Goal: Find specific page/section: Locate a particular part of the current website

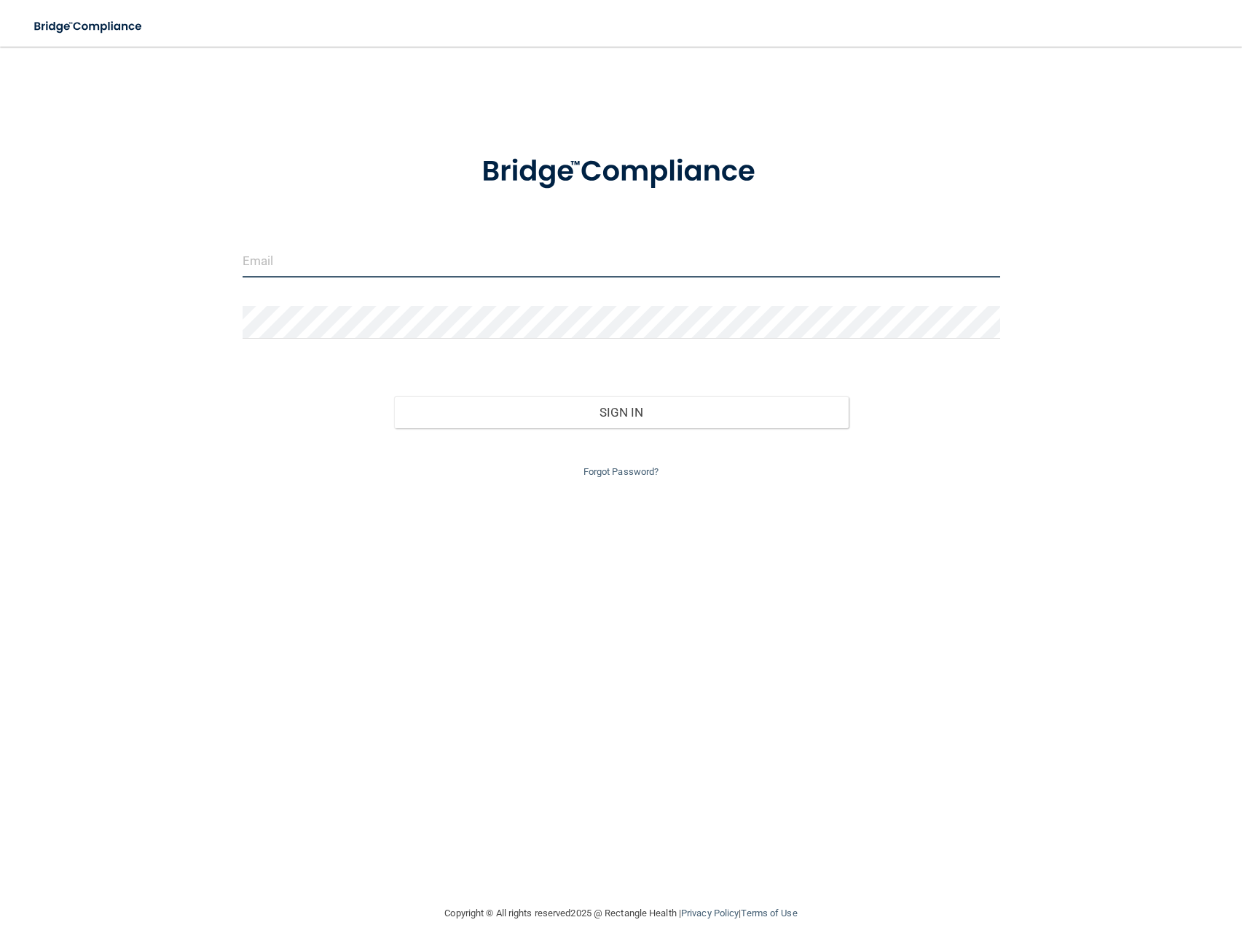
click at [265, 266] on input "email" at bounding box center [621, 261] width 758 height 33
paste input "[PERSON_NAME][EMAIL_ADDRESS][DOMAIN_NAME]"
type input "[PERSON_NAME][EMAIL_ADDRESS][DOMAIN_NAME]"
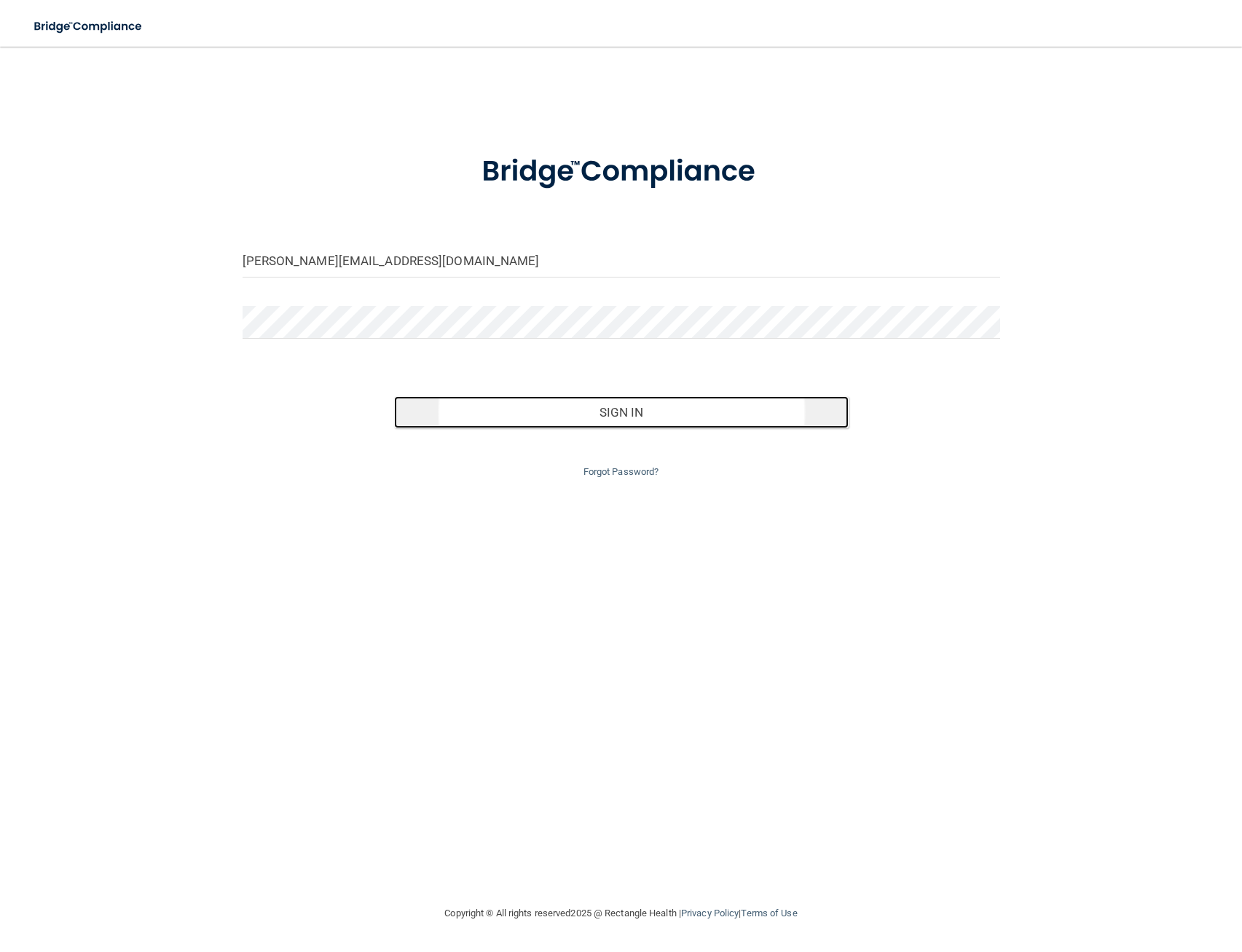
click at [615, 413] on button "Sign In" at bounding box center [621, 412] width 454 height 32
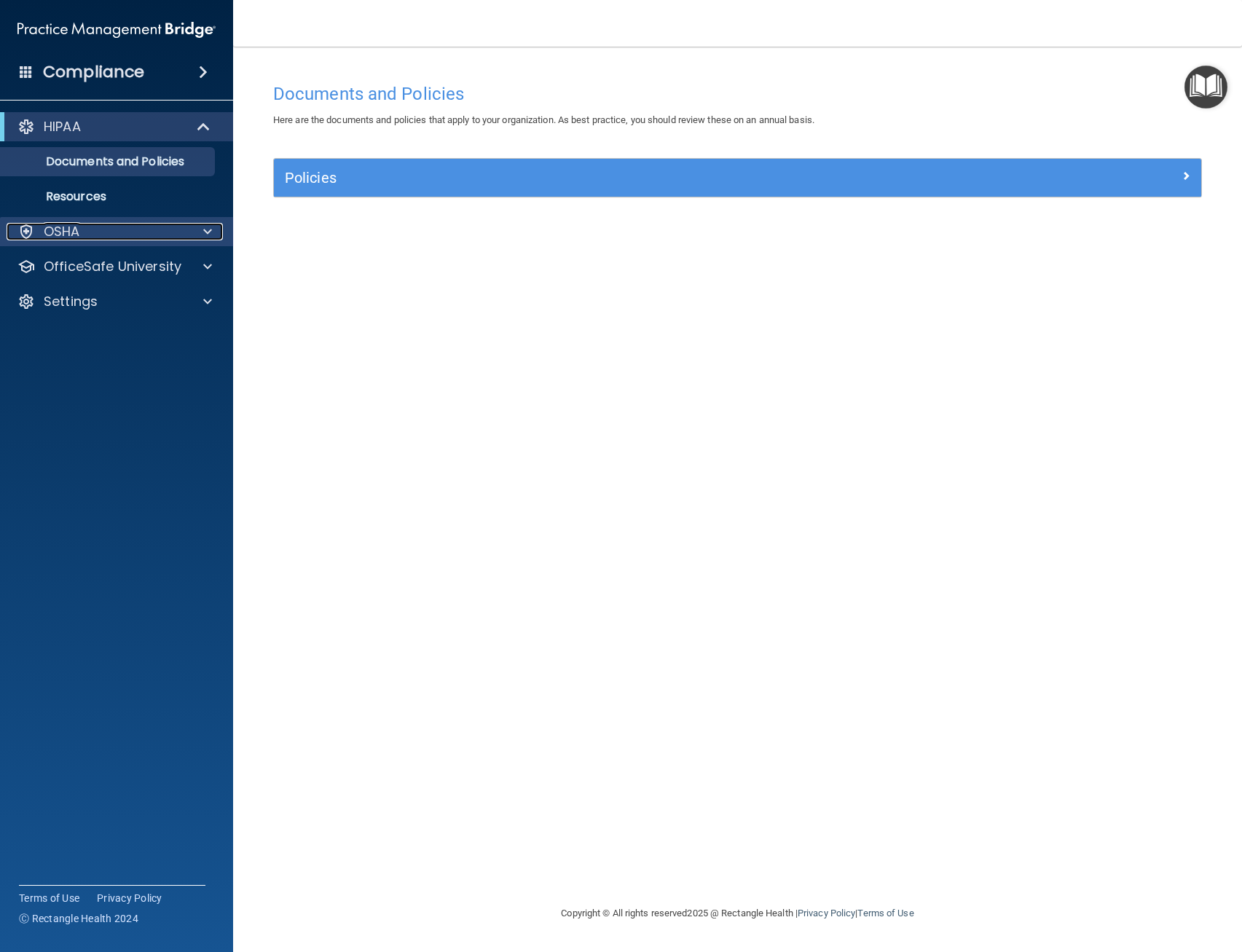
click at [130, 236] on div "OSHA" at bounding box center [97, 232] width 181 height 17
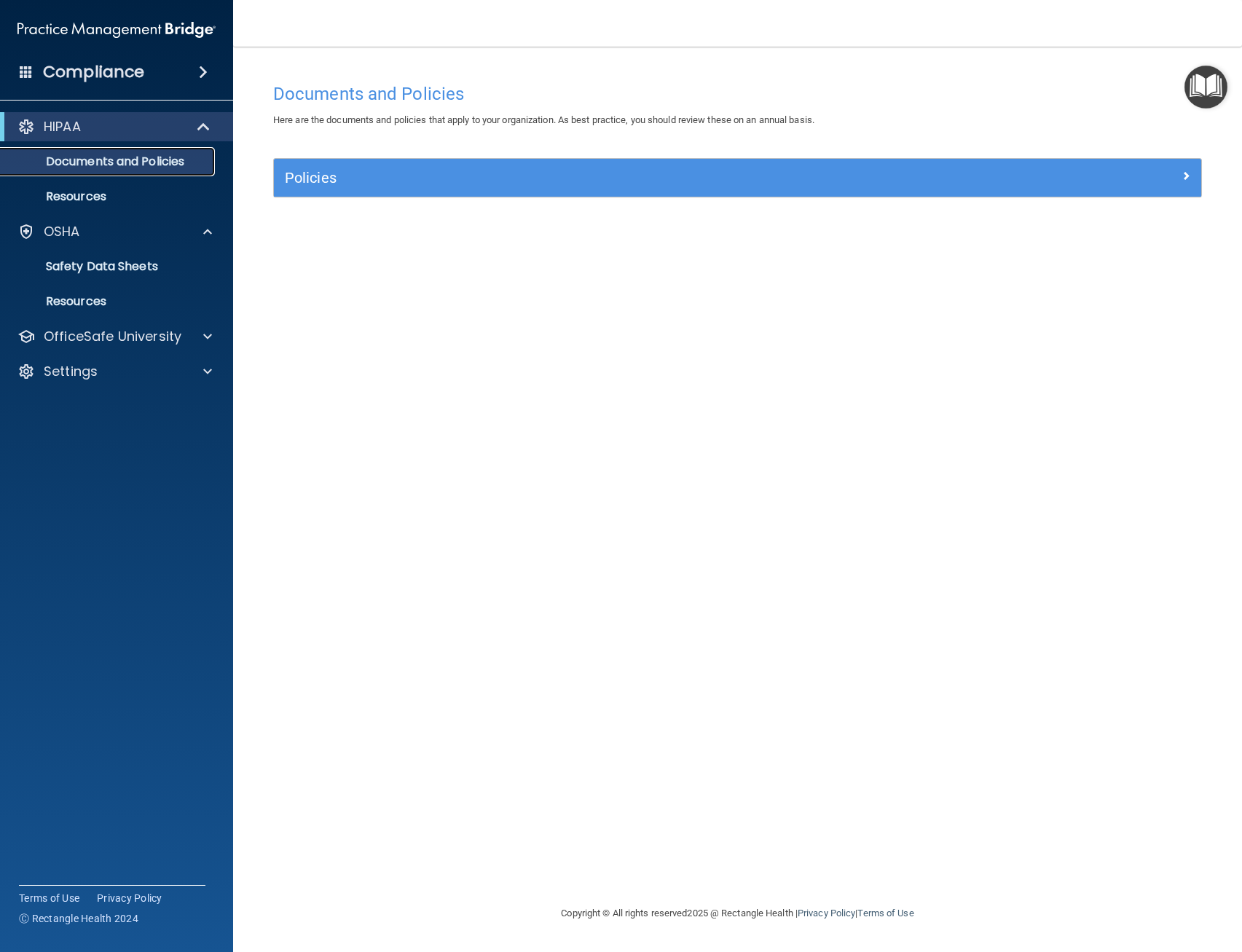
click at [88, 160] on p "Documents and Policies" at bounding box center [109, 162] width 199 height 15
click at [81, 195] on p "Resources" at bounding box center [109, 197] width 199 height 15
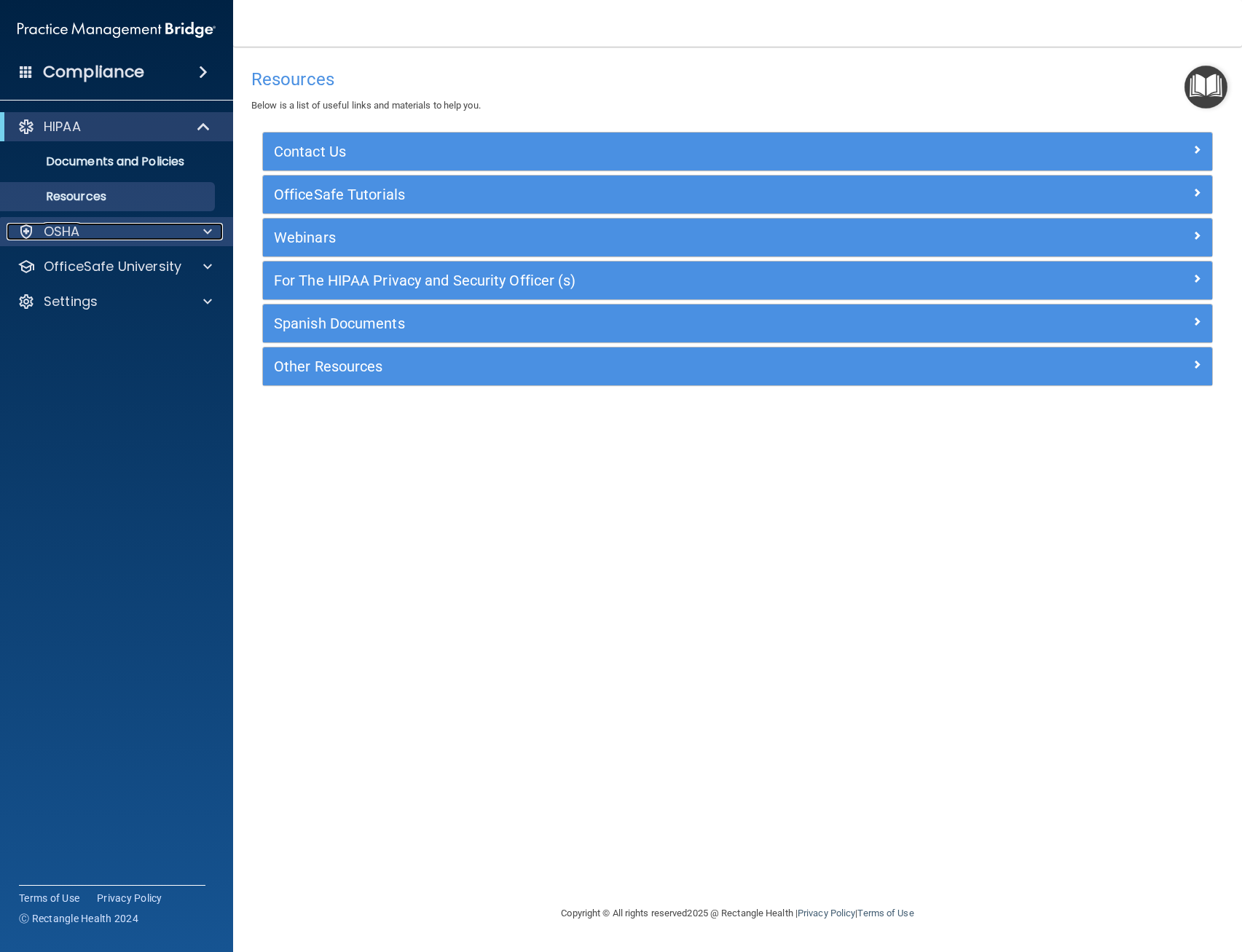
click at [78, 233] on p "OSHA" at bounding box center [62, 232] width 36 height 17
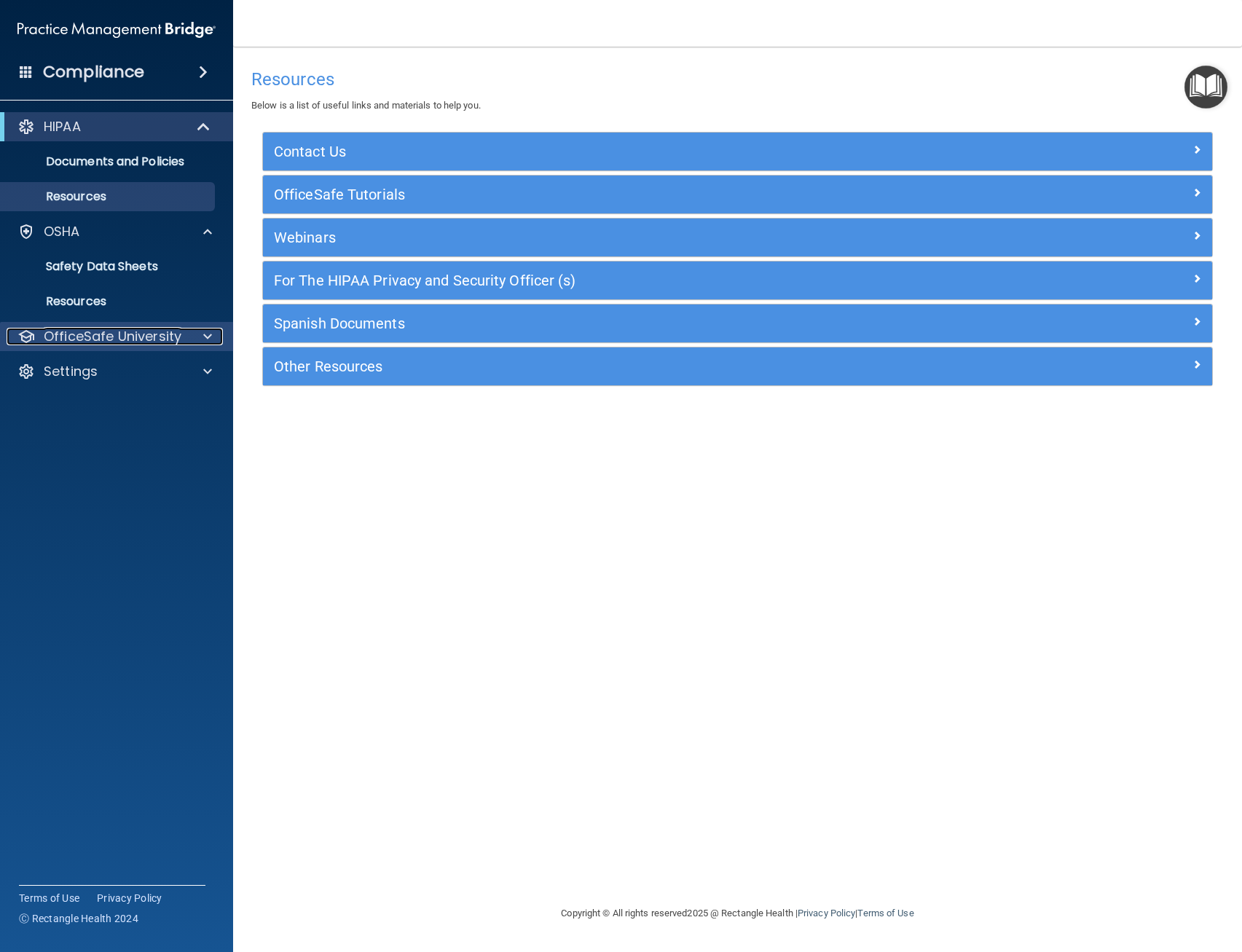
click at [211, 337] on span at bounding box center [208, 337] width 9 height 17
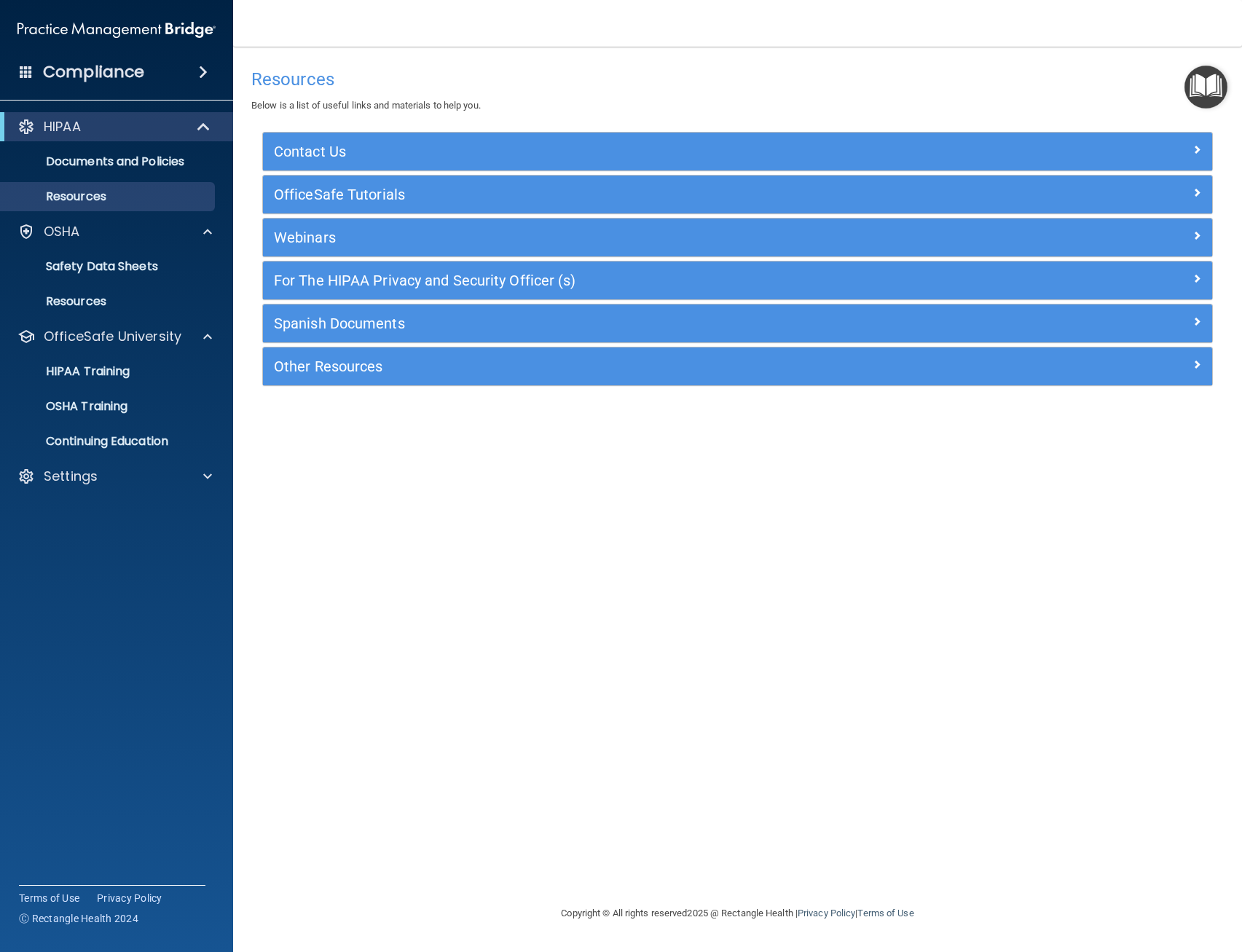
click at [204, 73] on span at bounding box center [203, 72] width 9 height 17
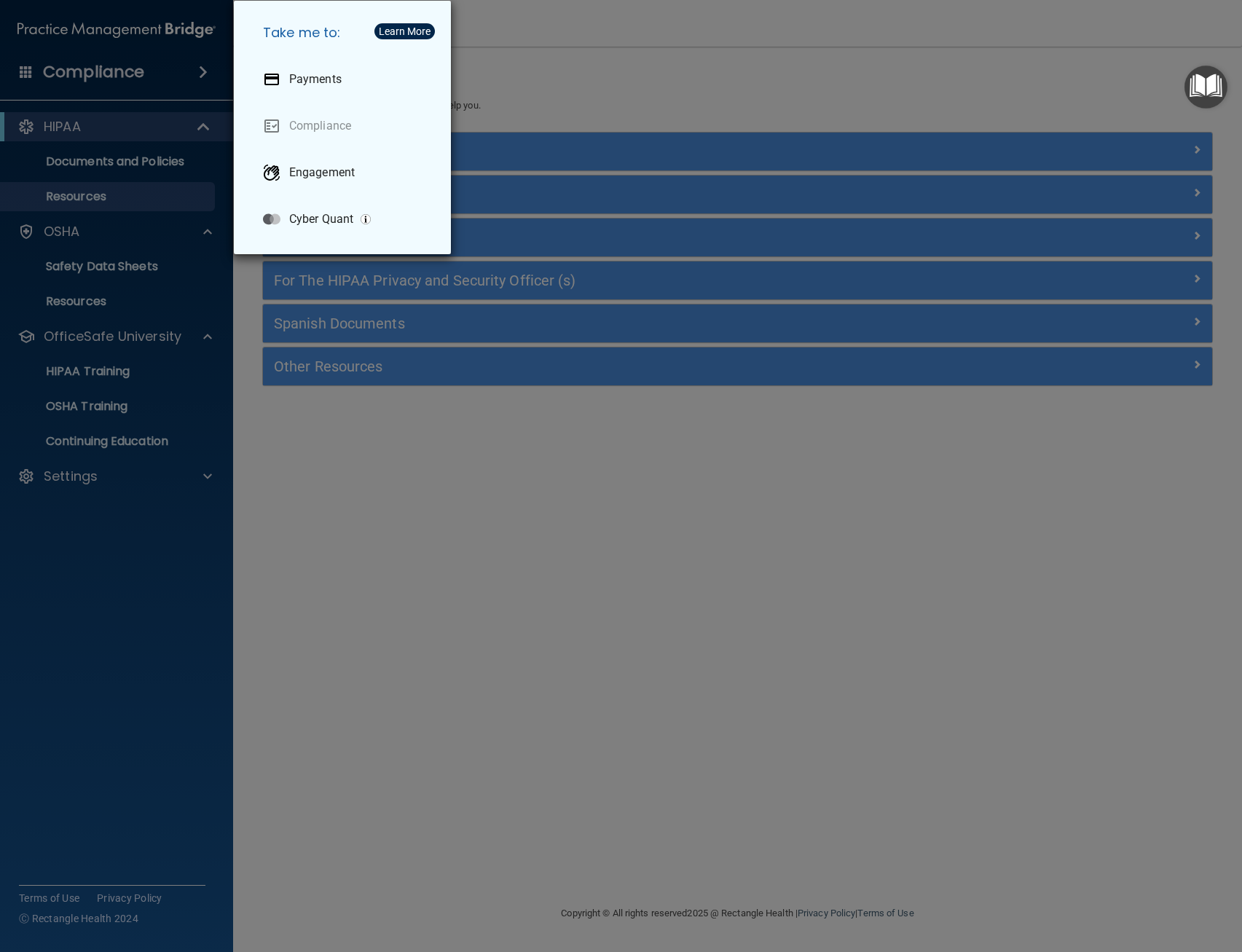
click at [658, 76] on div "Take me to: Payments Compliance Engagement Cyber Quant" at bounding box center [621, 476] width 1242 height 952
